Goal: Check status: Check status

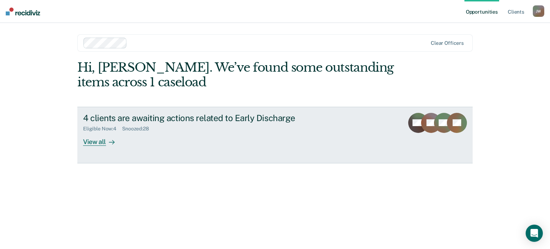
click at [94, 139] on div "View all" at bounding box center [103, 139] width 40 height 14
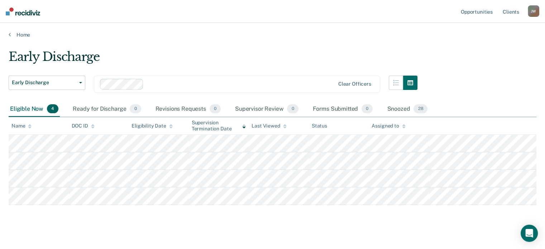
scroll to position [7, 0]
